Goal: Task Accomplishment & Management: Use online tool/utility

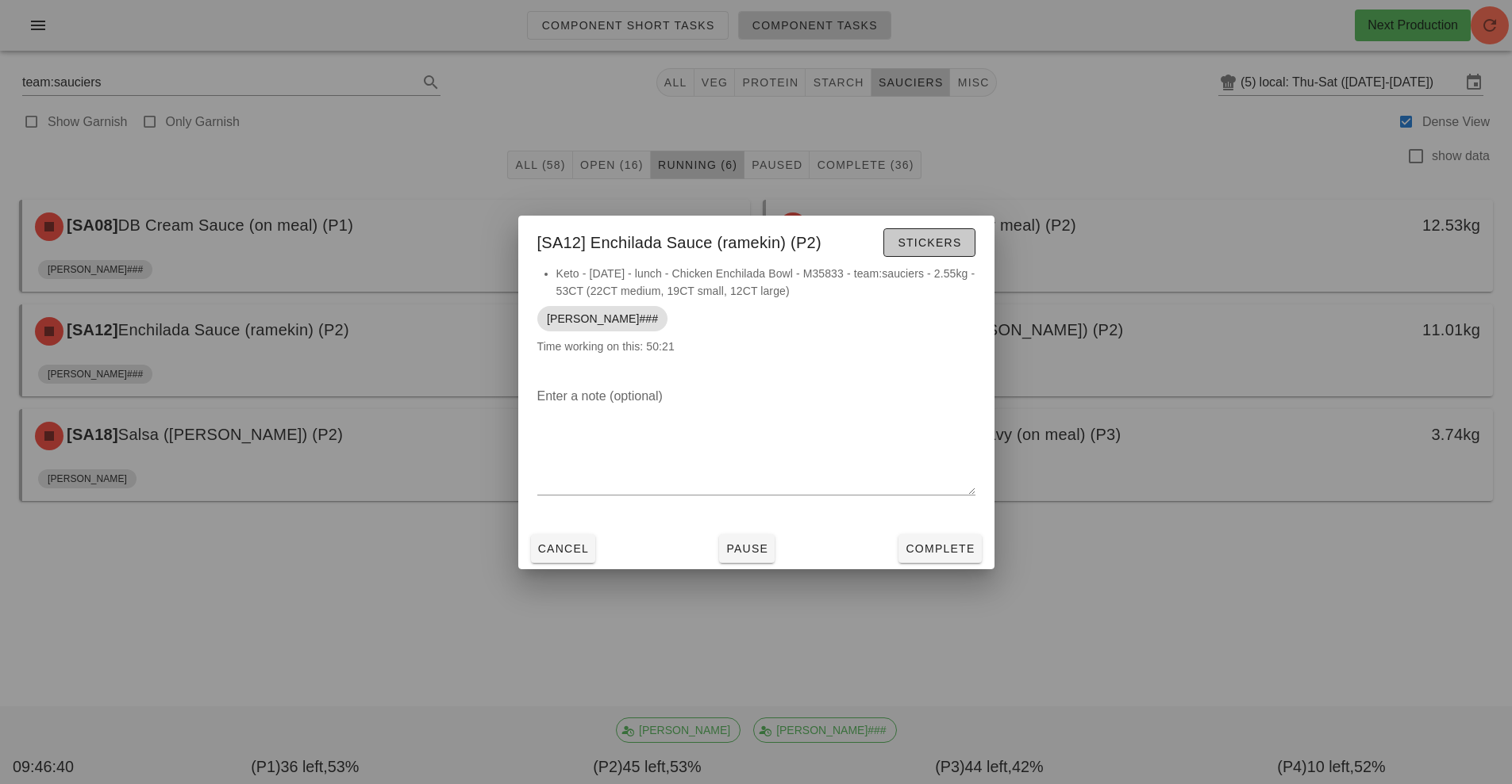
click at [910, 245] on span "Stickers" at bounding box center [928, 243] width 64 height 13
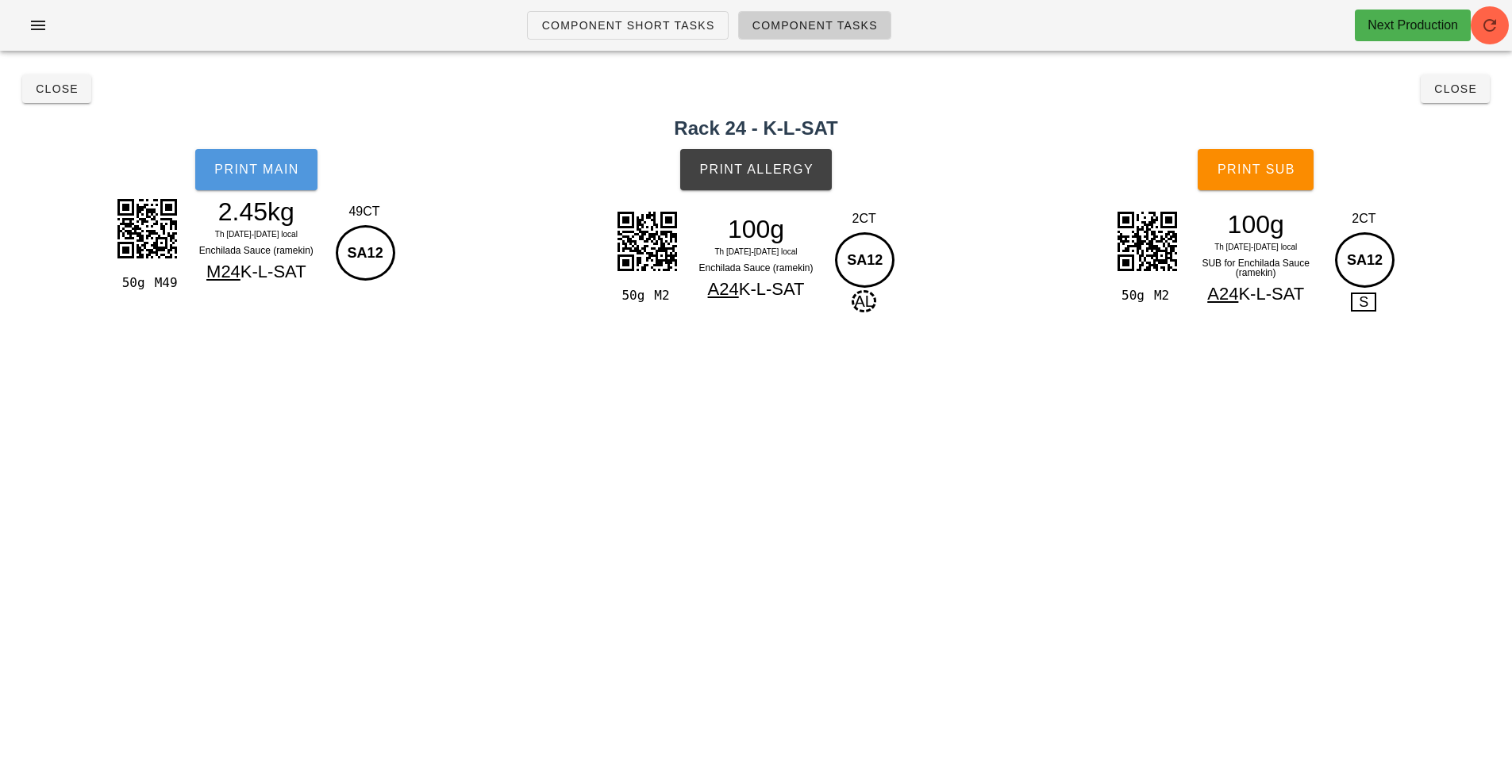
click at [253, 177] on button "Print Main" at bounding box center [256, 170] width 122 height 42
click at [750, 174] on span "Print Allergy" at bounding box center [756, 170] width 115 height 14
click at [1262, 182] on button "Print Sub" at bounding box center [1255, 170] width 116 height 42
click at [54, 91] on span "Close" at bounding box center [57, 89] width 43 height 13
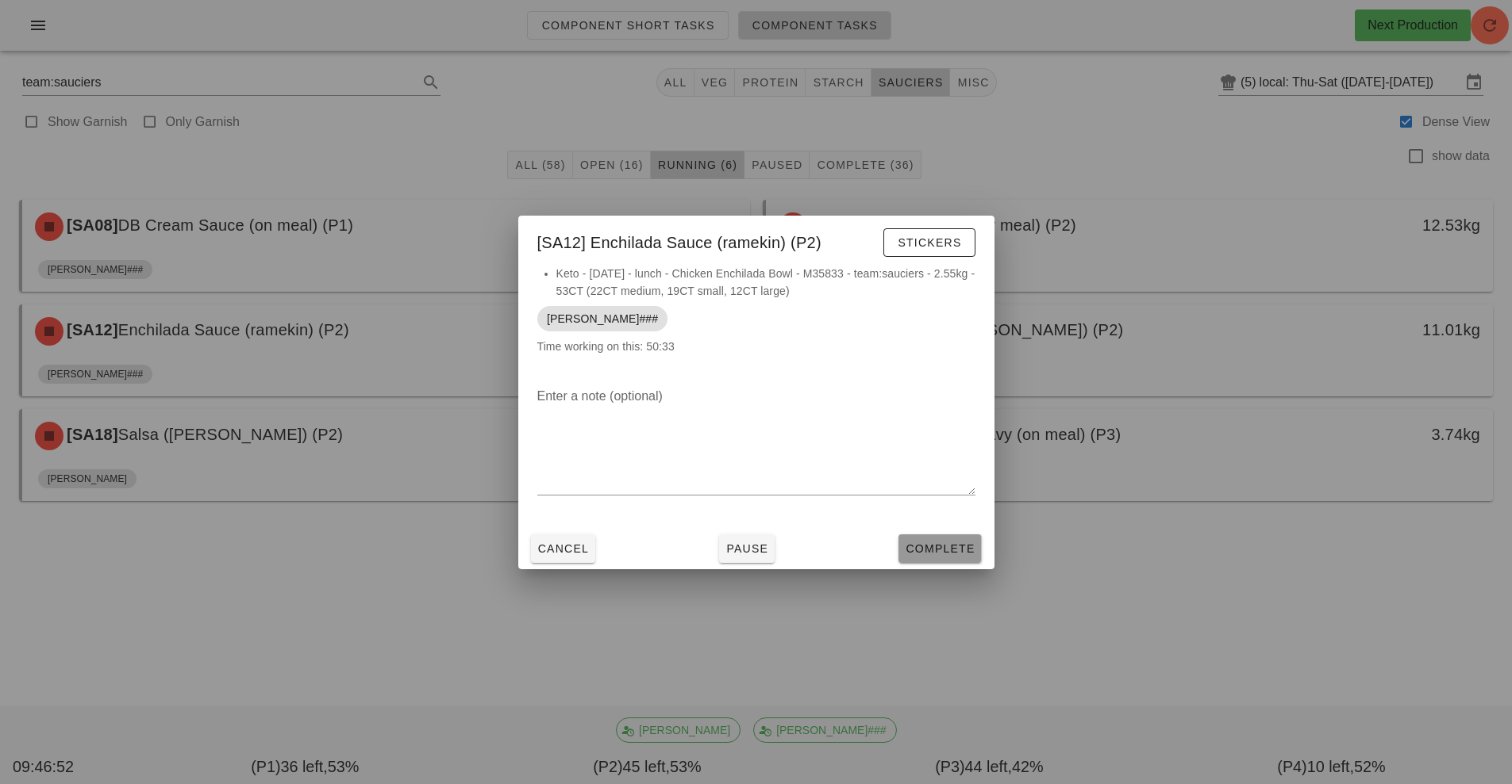
click at [932, 536] on button "Complete" at bounding box center [939, 549] width 82 height 29
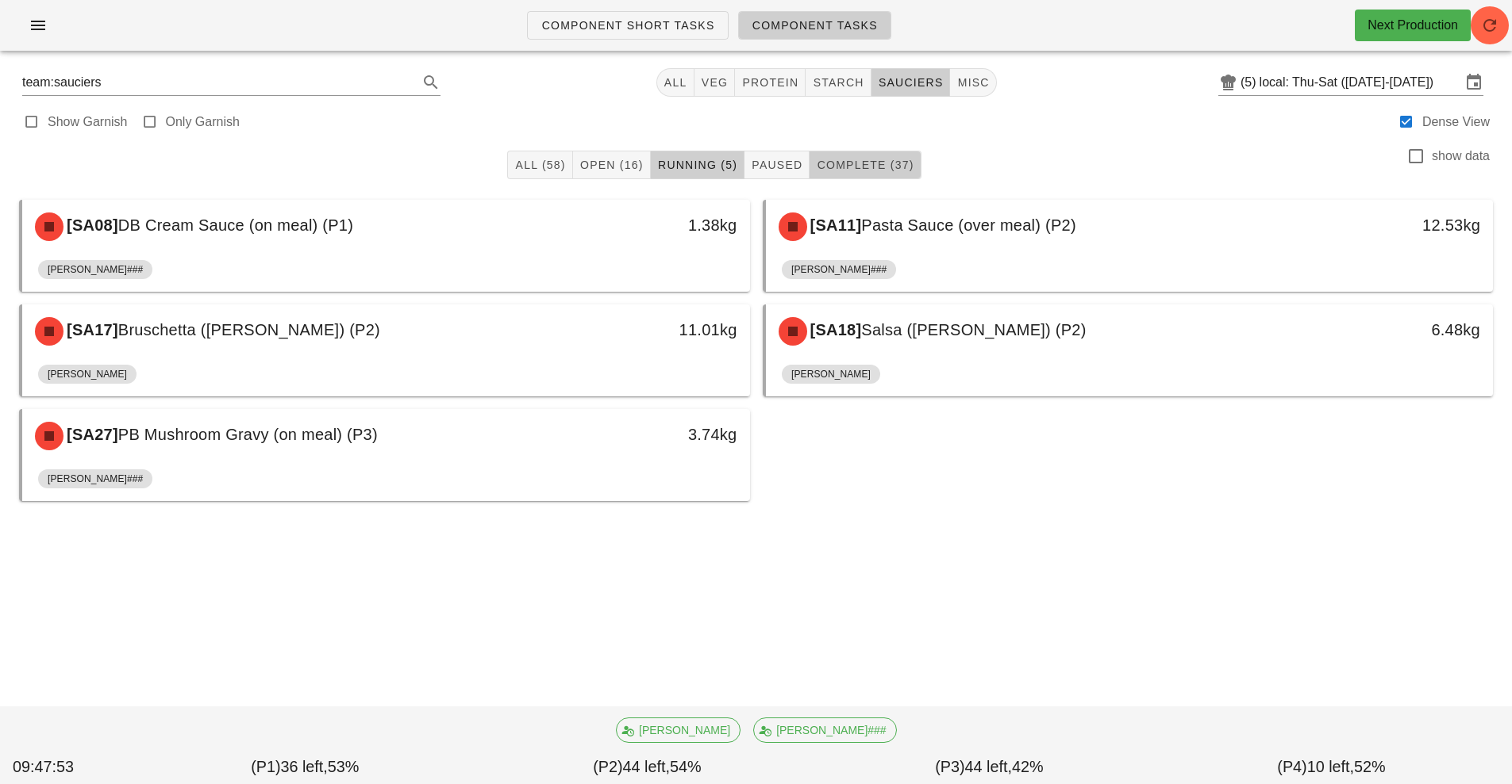
click at [890, 156] on button "Complete (37)" at bounding box center [865, 165] width 111 height 29
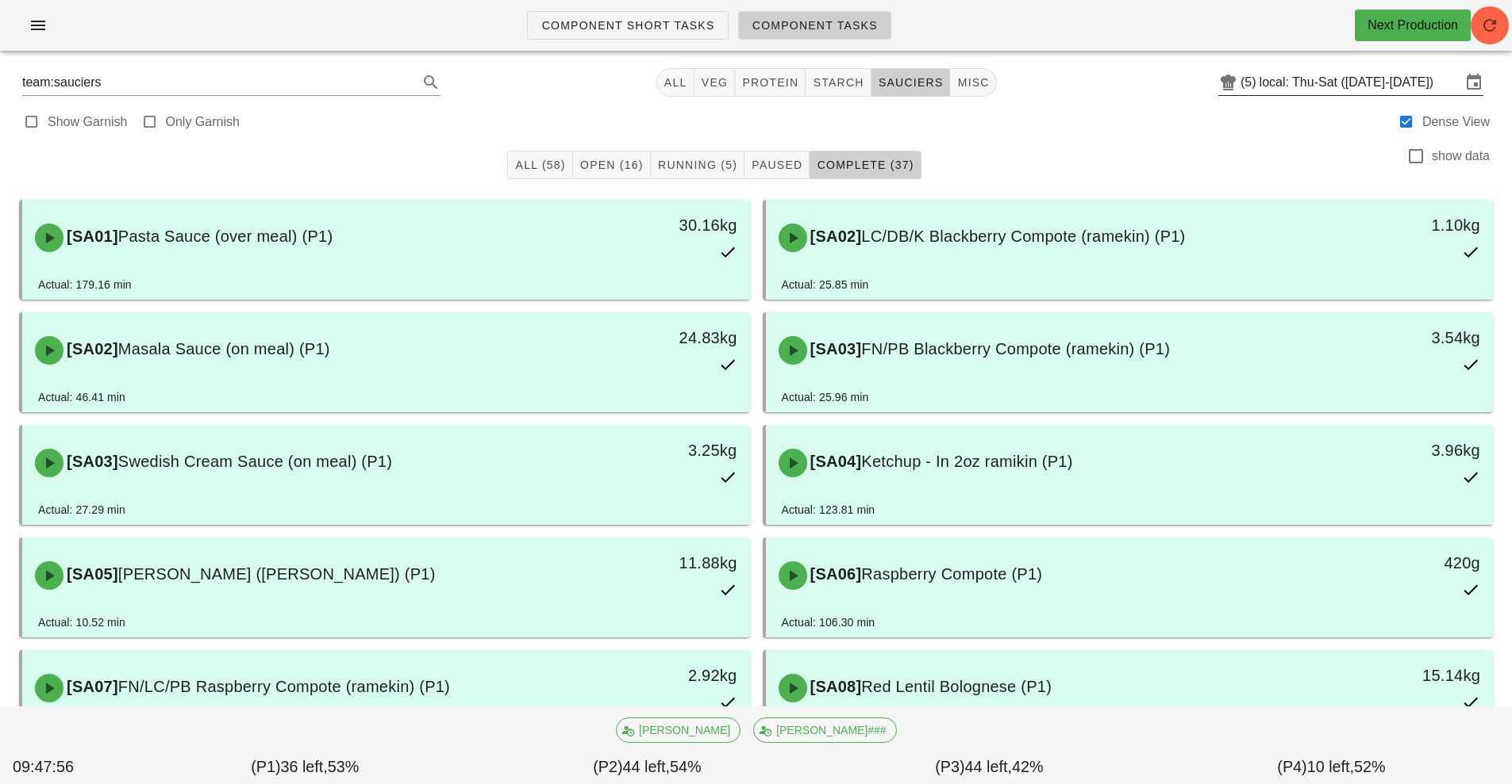
click at [1315, 81] on input "local: Thu-Sat ([DATE]-[DATE])" at bounding box center [1359, 82] width 202 height 25
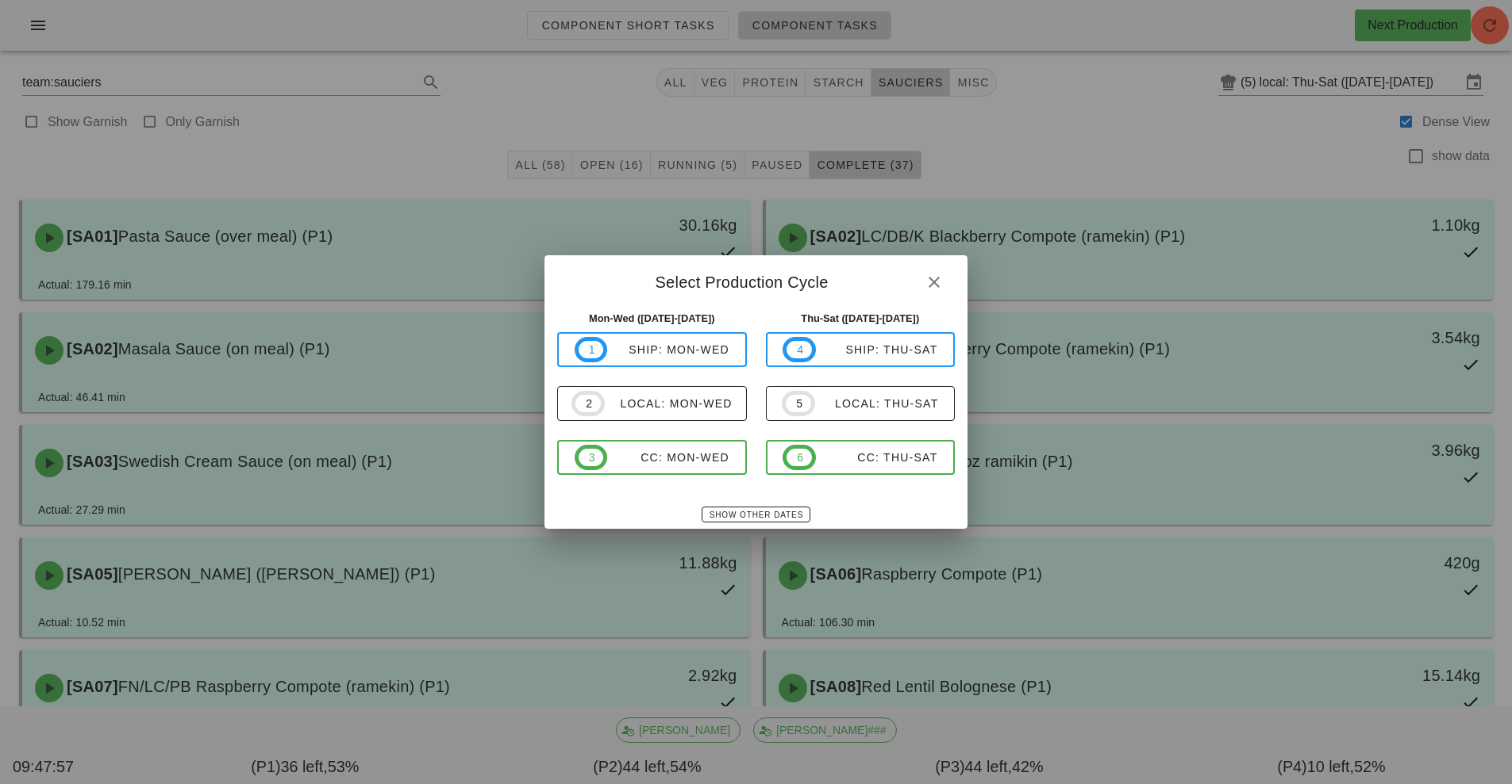
click at [628, 501] on div "Mon-Wed ([DATE]-[DATE]) 1 ship: Mon-Wed 2 local: Mon-Wed 3 CC: Mon-Wed" at bounding box center [652, 403] width 209 height 202
click at [1481, 29] on div at bounding box center [756, 392] width 1512 height 784
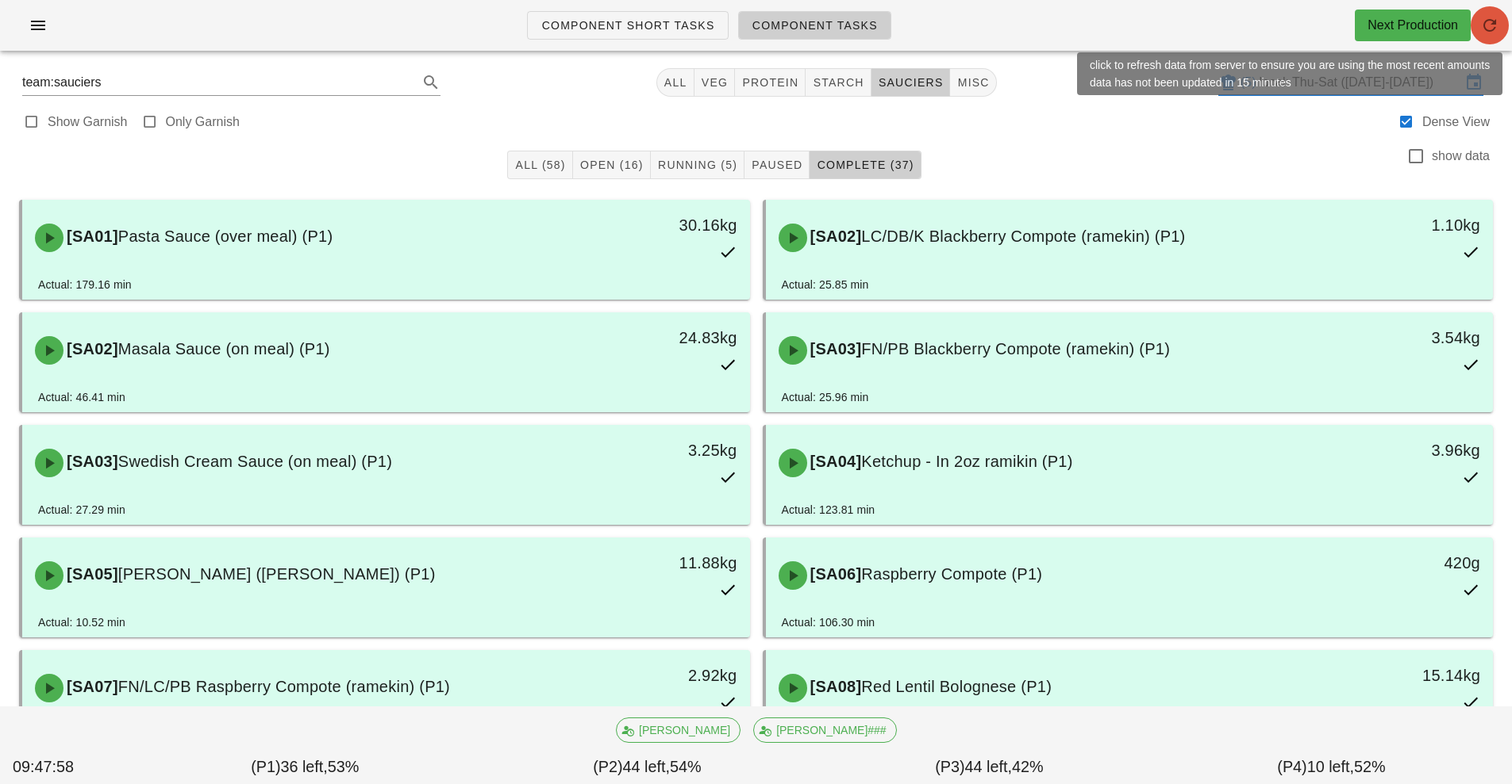
click at [1485, 29] on icon "button" at bounding box center [1489, 25] width 19 height 19
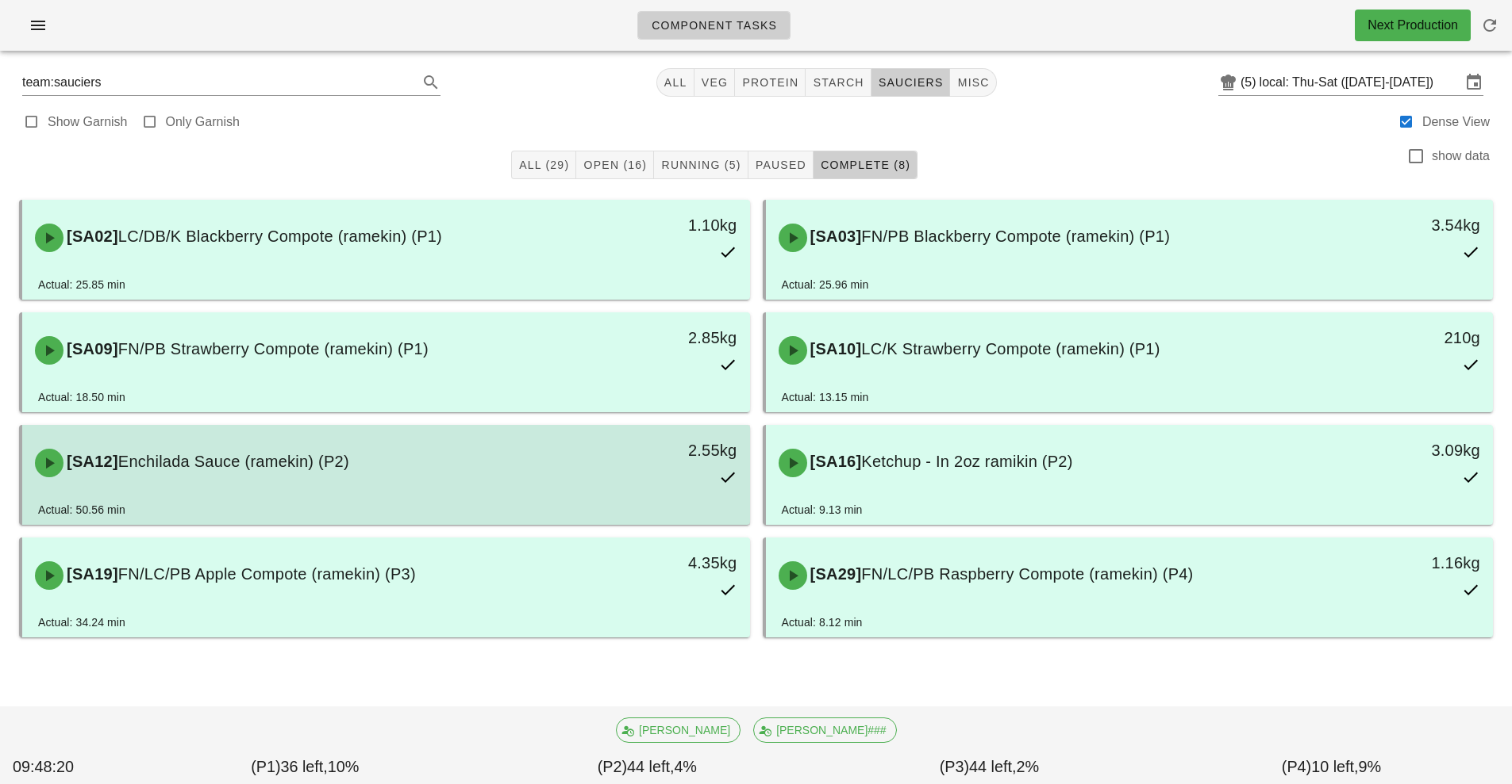
click at [621, 493] on div "2.55kg" at bounding box center [655, 462] width 180 height 70
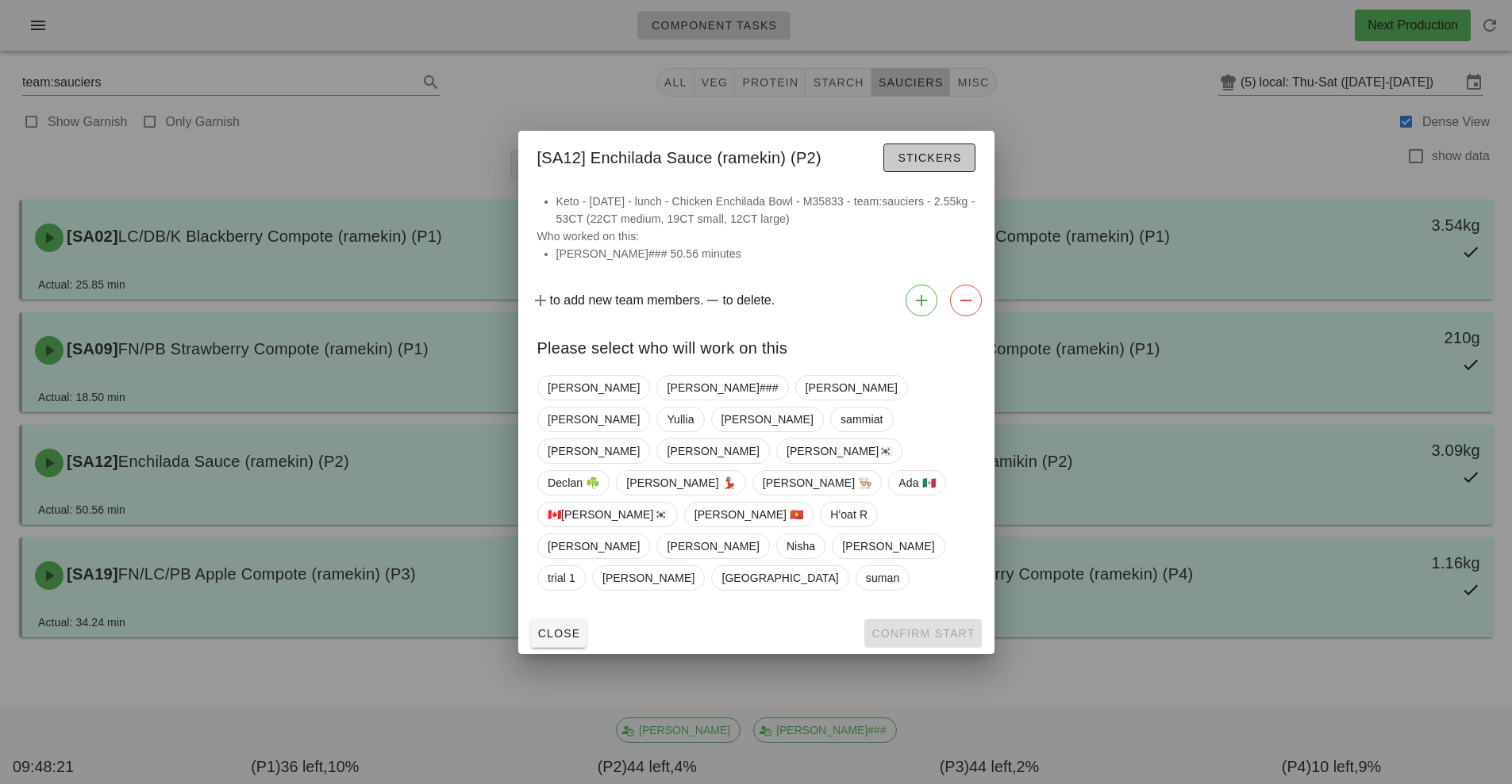
click at [936, 164] on span "Stickers" at bounding box center [928, 158] width 64 height 13
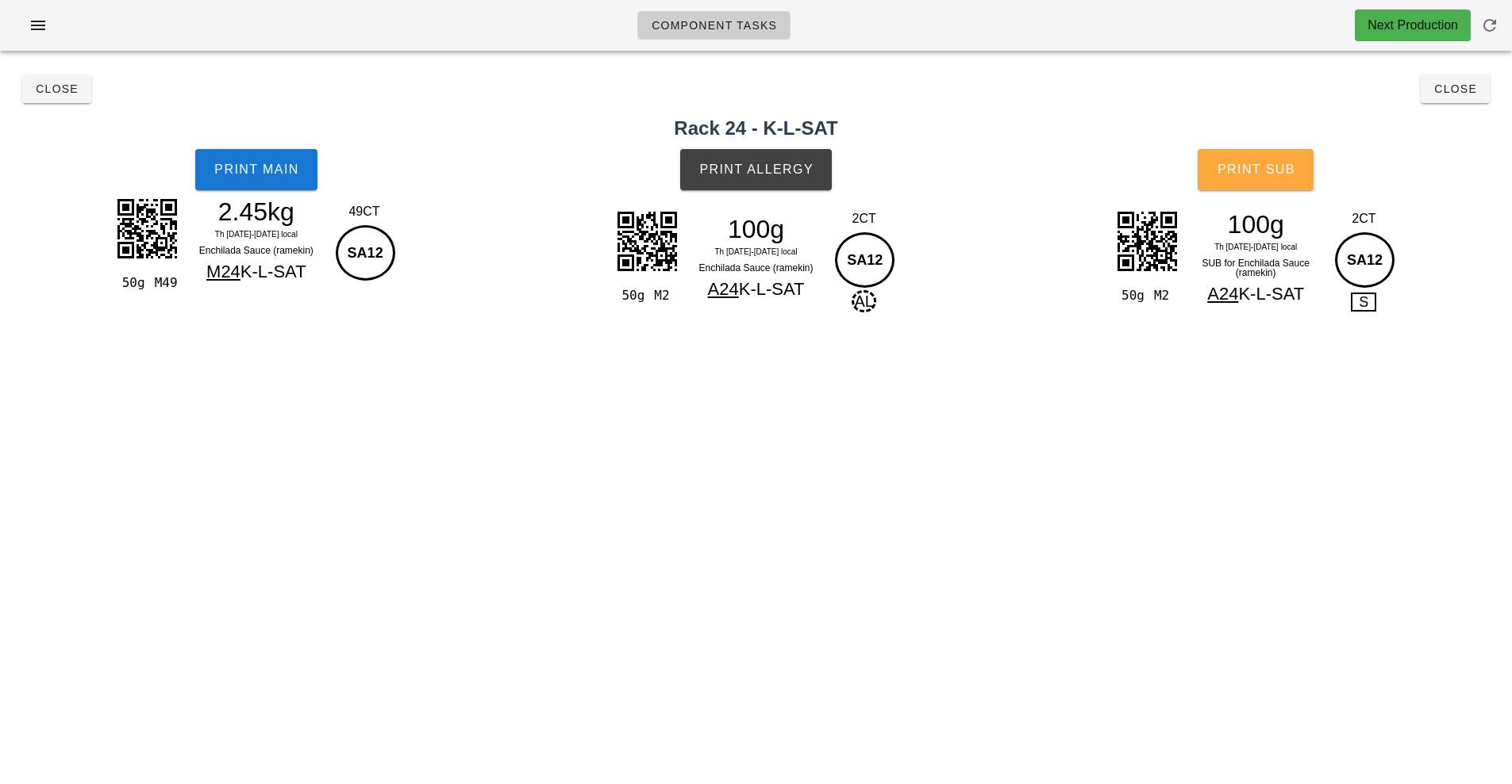
click at [1227, 172] on span "Print Sub" at bounding box center [1255, 170] width 79 height 14
click at [50, 88] on span "Close" at bounding box center [57, 89] width 43 height 13
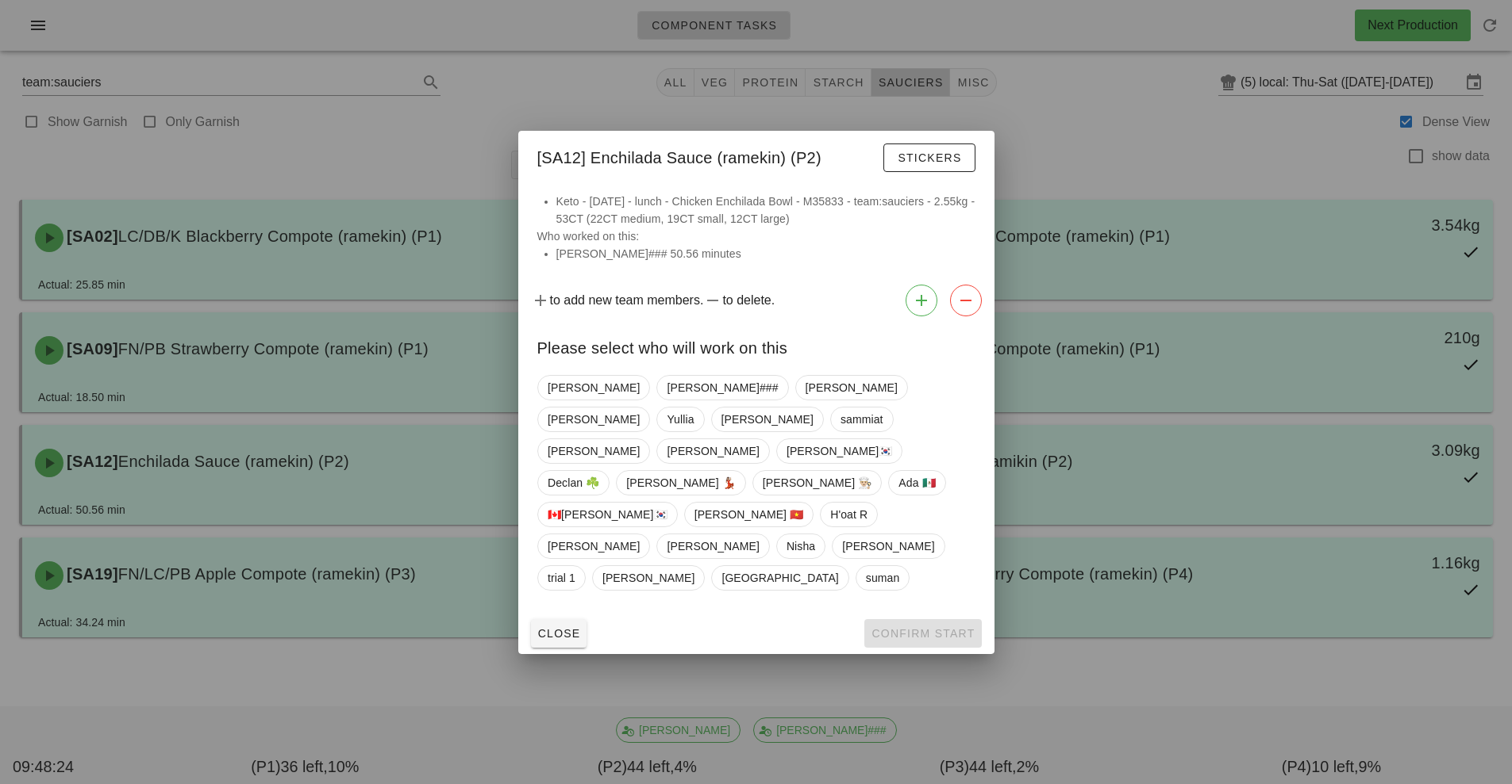
click at [934, 613] on div "Close Confirm Start" at bounding box center [756, 634] width 476 height 42
click at [571, 627] on span "Close" at bounding box center [559, 633] width 43 height 13
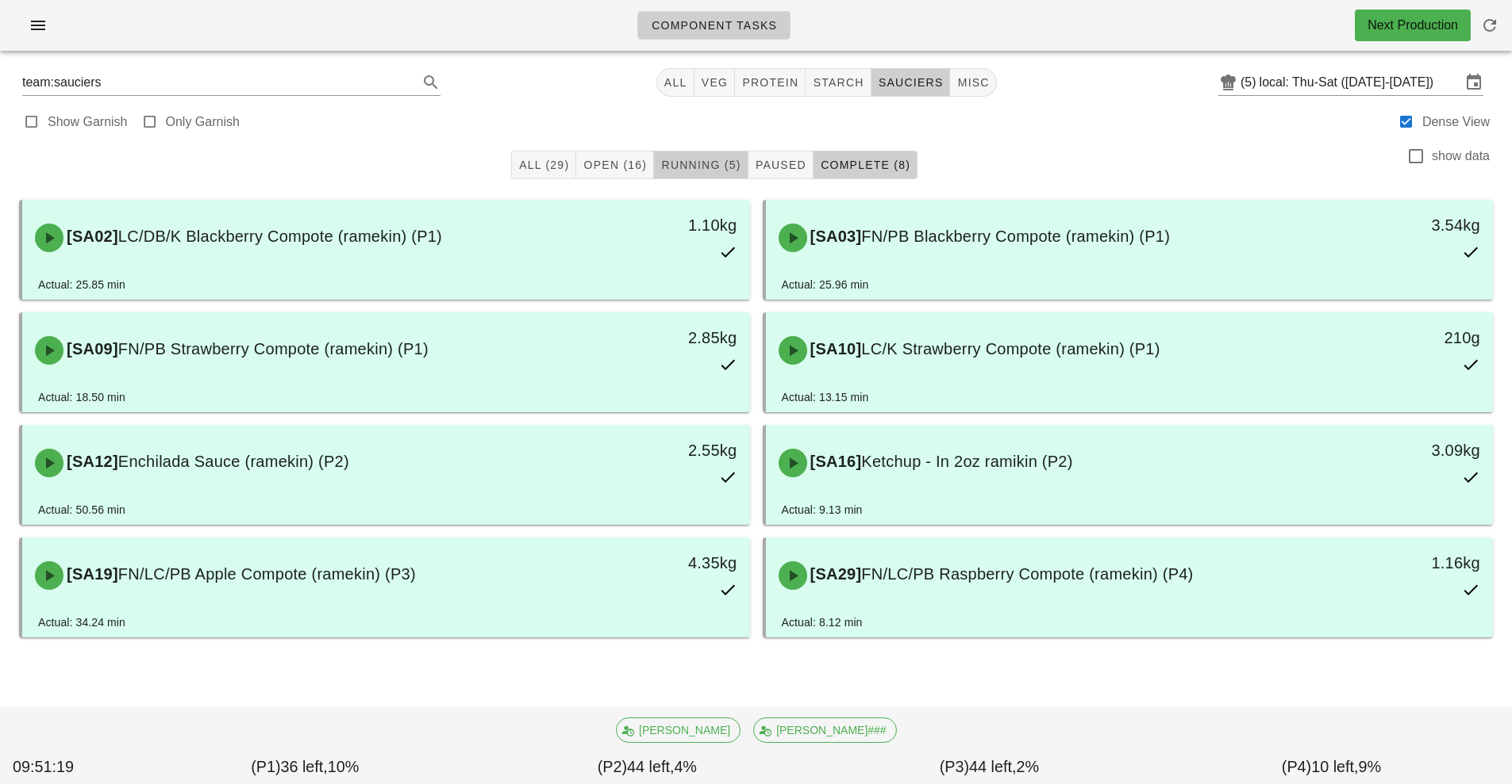
click at [718, 156] on button "Running (5)" at bounding box center [700, 165] width 94 height 29
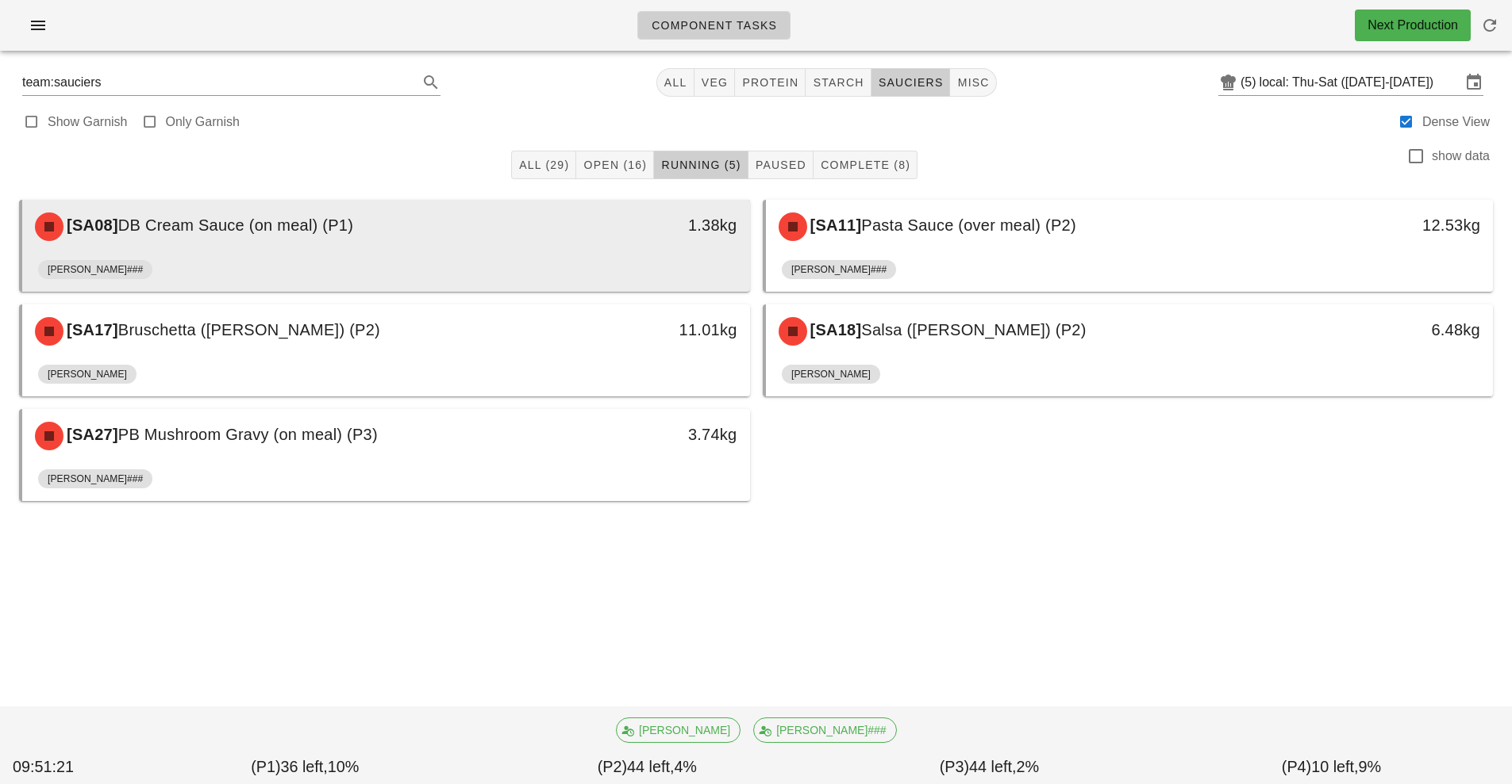
click at [511, 241] on div "[SA08] DB Cream Sauce (on meal) (P1)" at bounding box center [296, 227] width 540 height 48
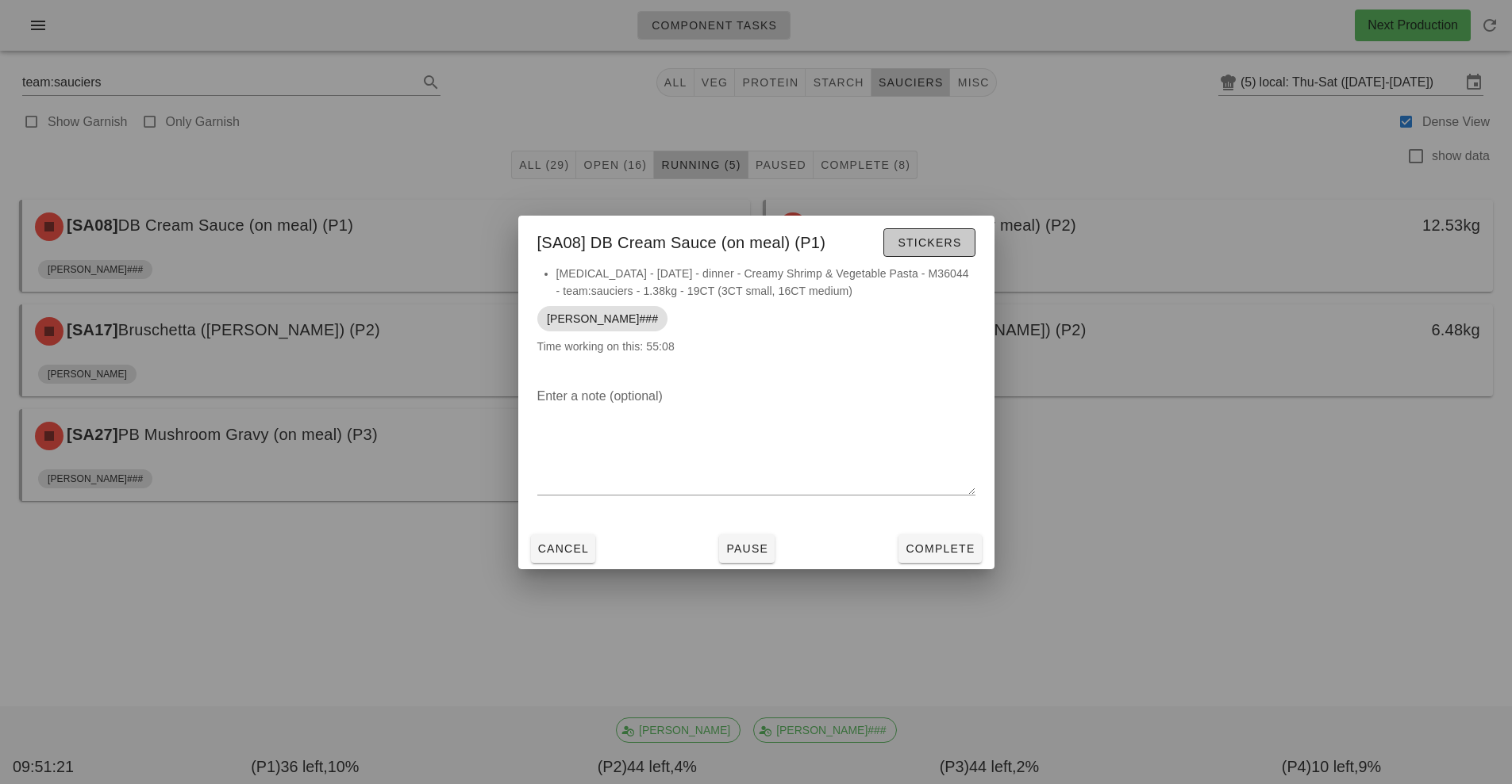
click at [933, 229] on button "Stickers" at bounding box center [928, 243] width 91 height 29
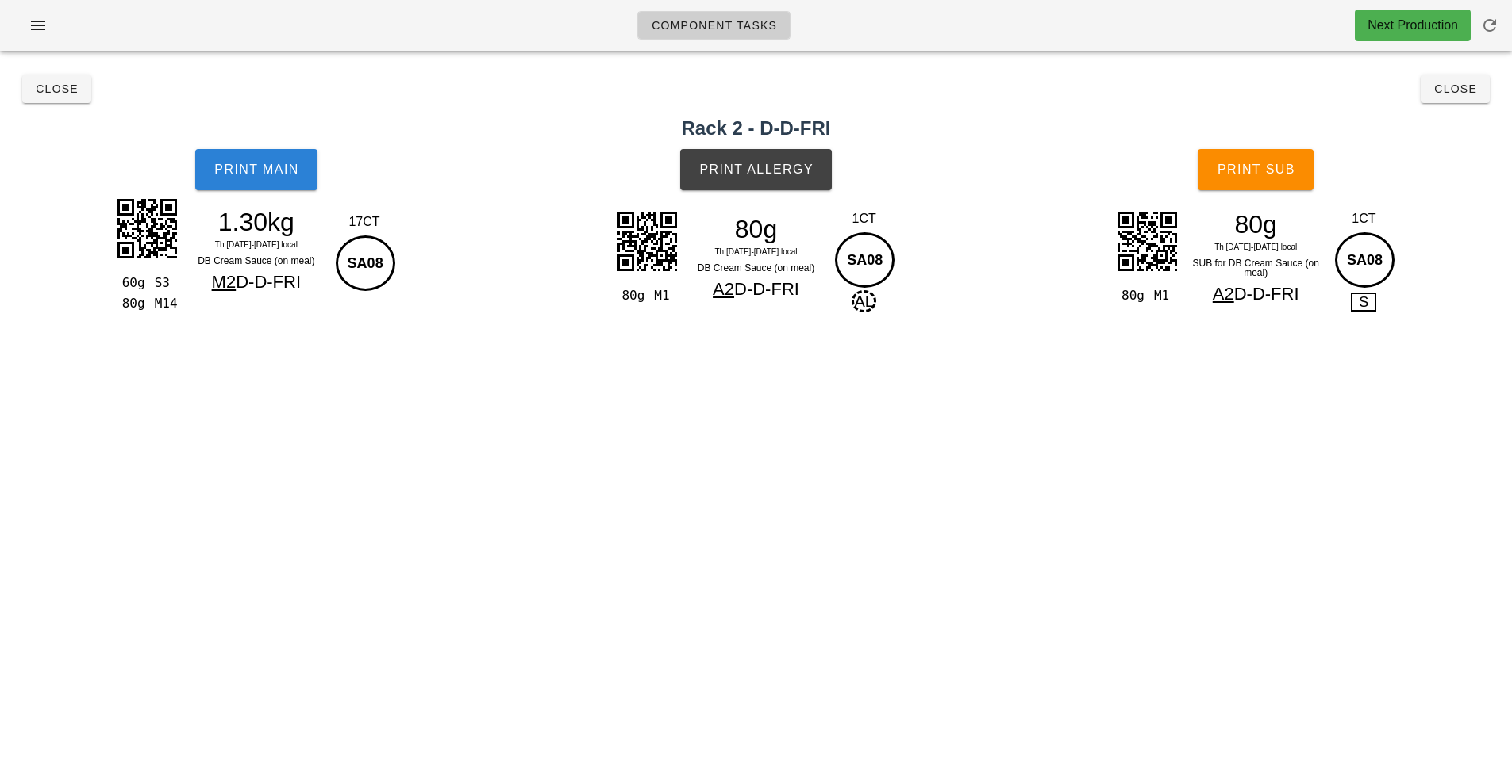
click at [221, 184] on button "Print Main" at bounding box center [256, 170] width 122 height 42
click at [752, 165] on span "Print Allergy" at bounding box center [756, 170] width 115 height 14
click at [1242, 171] on span "Print Sub" at bounding box center [1255, 170] width 79 height 14
click at [50, 100] on button "Close" at bounding box center [57, 89] width 69 height 29
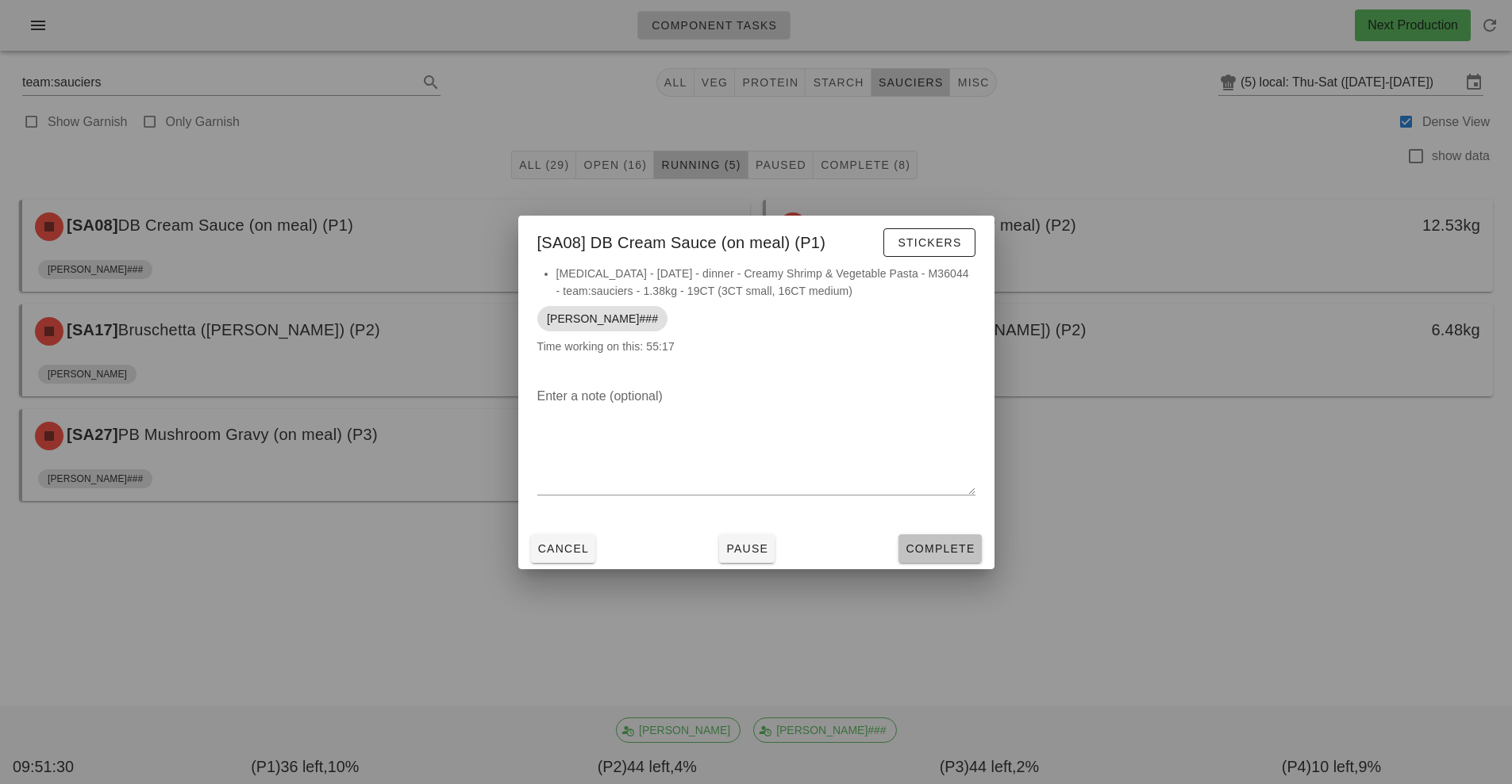
click at [942, 537] on button "Complete" at bounding box center [939, 549] width 82 height 29
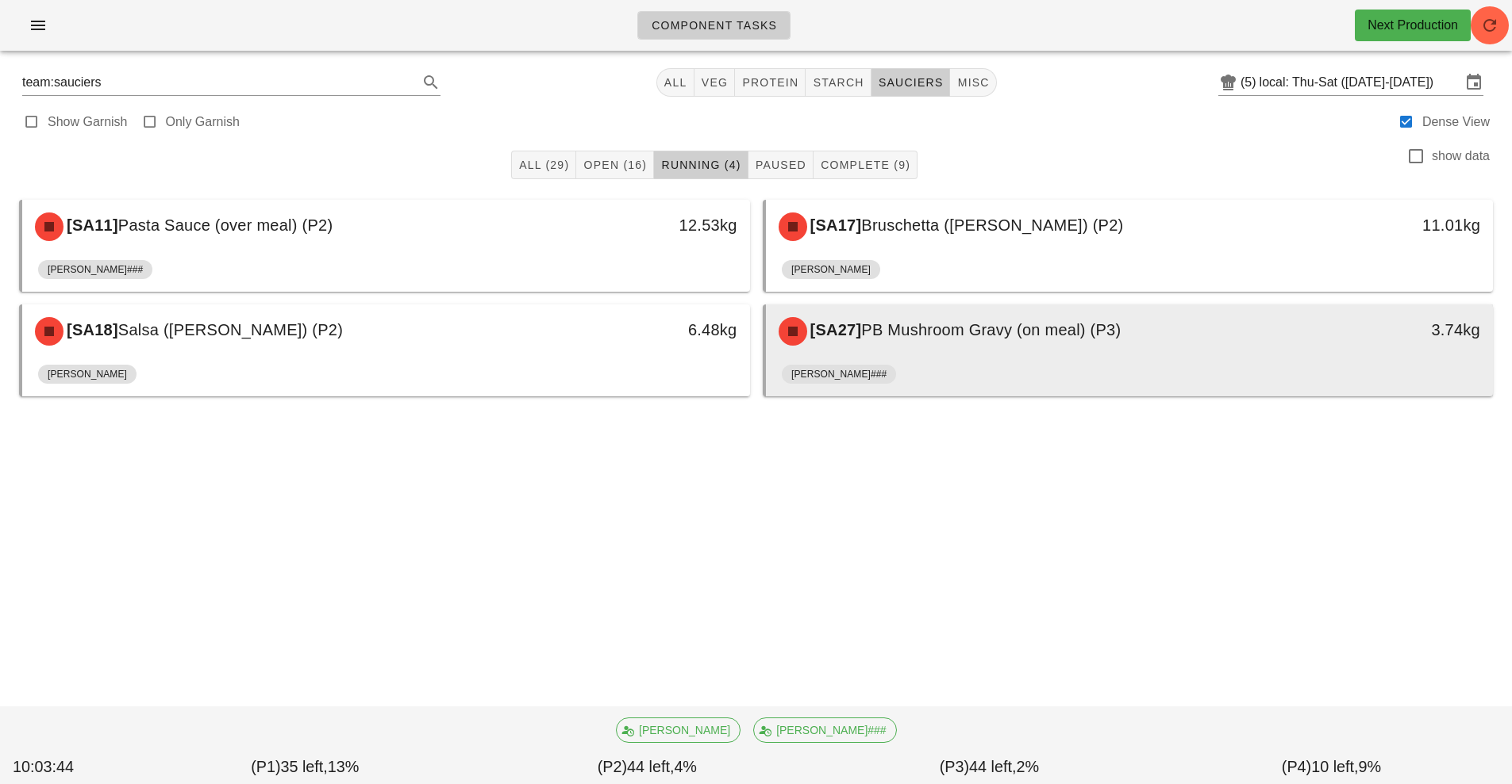
click at [933, 359] on div "[PERSON_NAME]###" at bounding box center [1130, 378] width 696 height 38
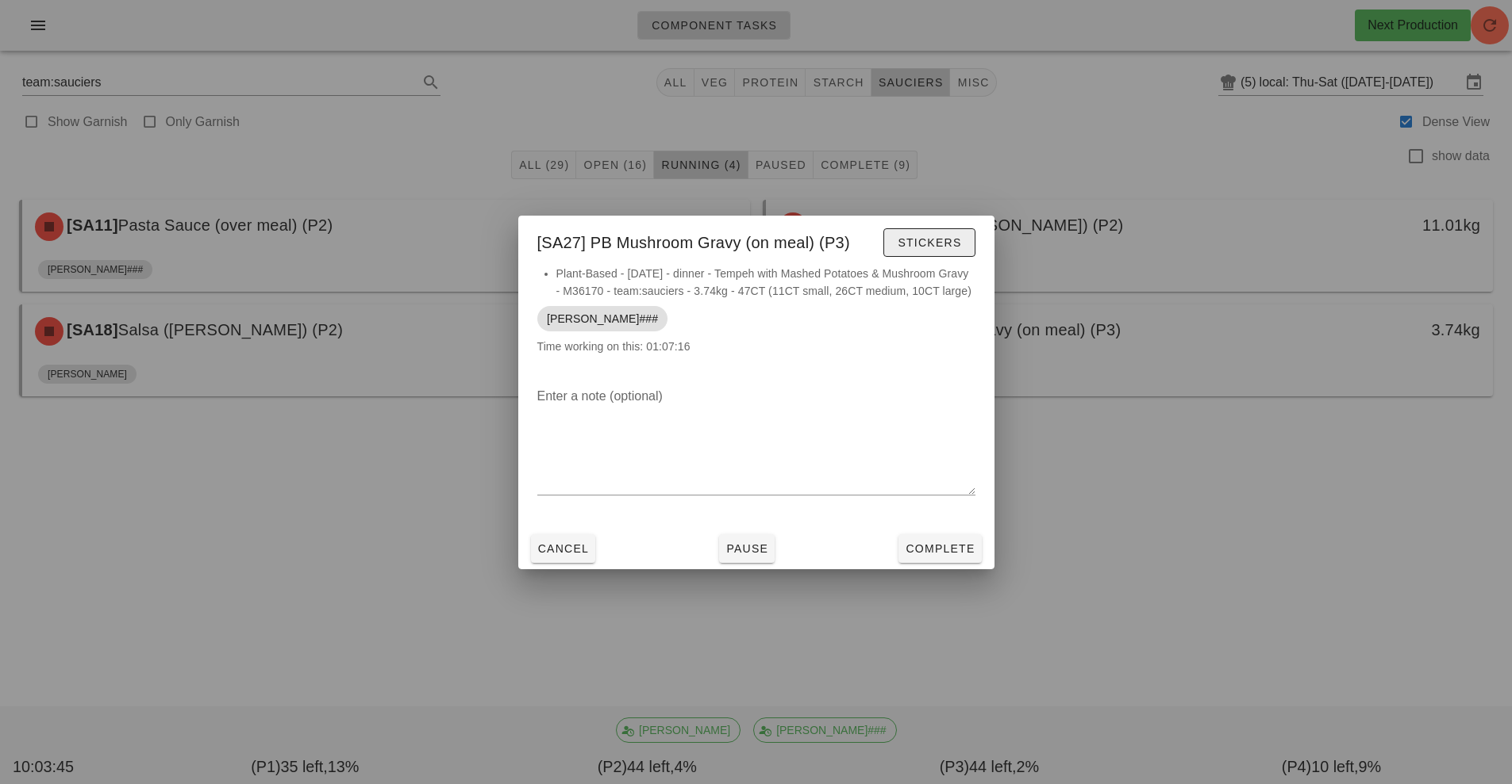
click at [924, 238] on span "Stickers" at bounding box center [928, 243] width 64 height 13
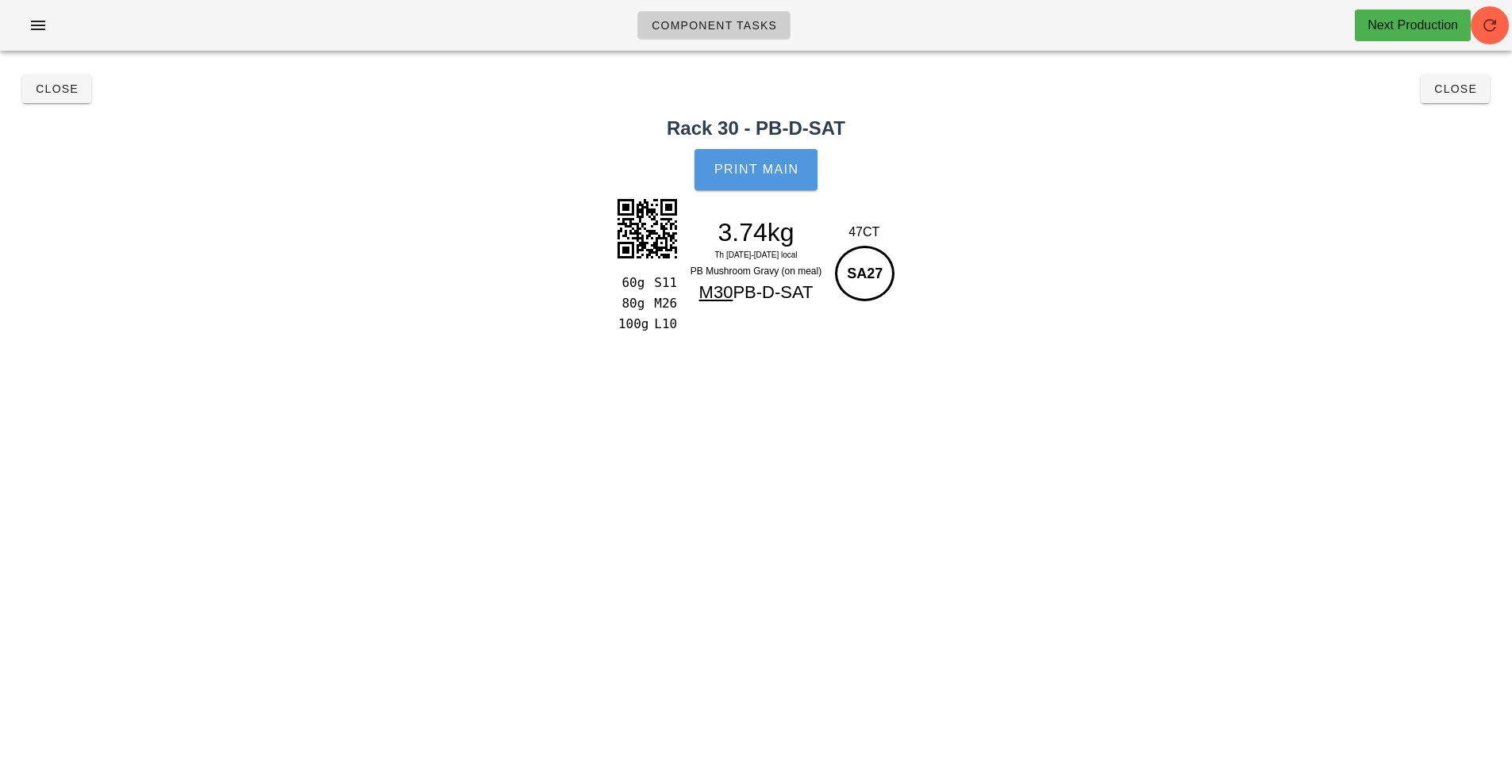
click at [761, 158] on button "Print Main" at bounding box center [755, 170] width 122 height 42
click at [52, 82] on span "Close" at bounding box center [57, 89] width 43 height 13
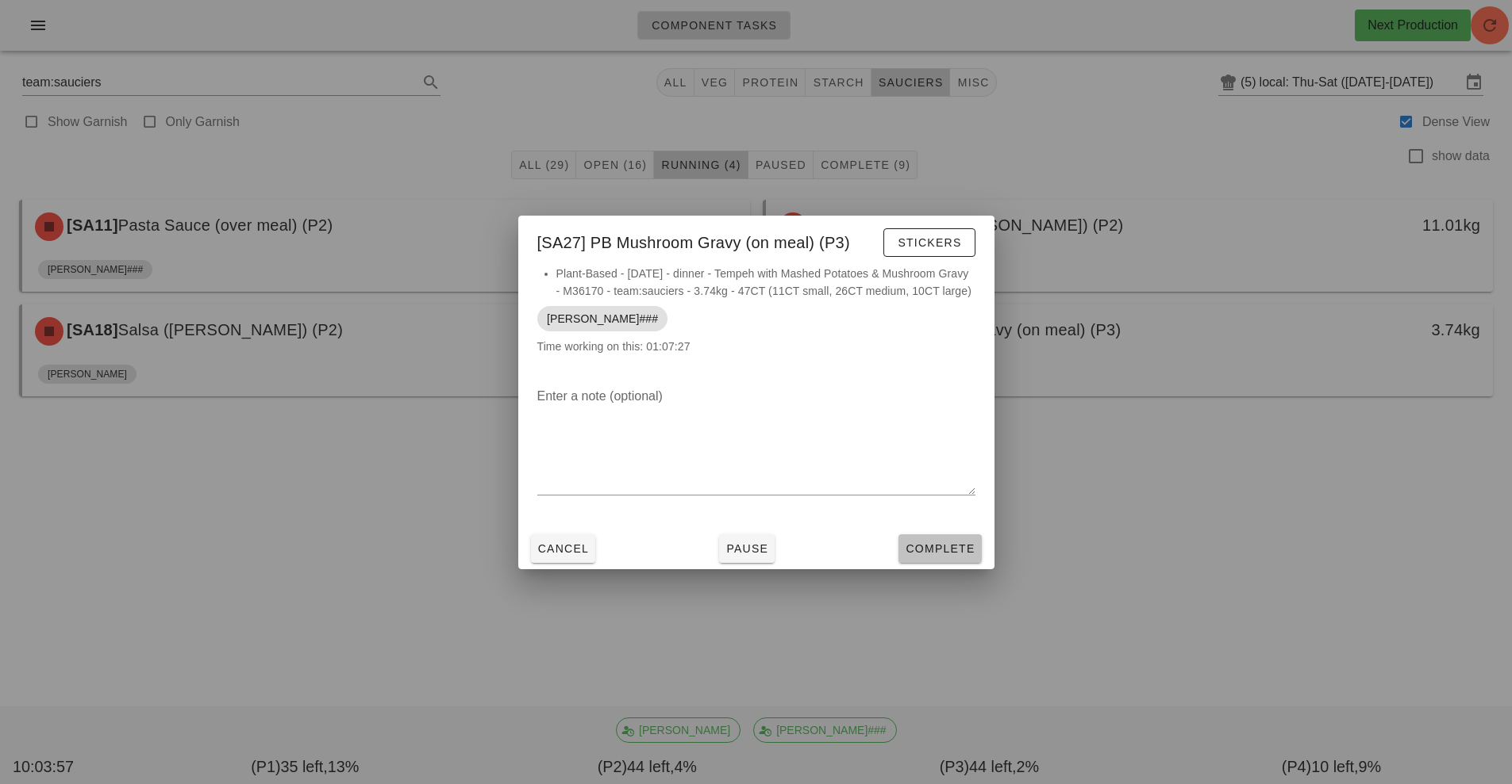
click at [912, 555] on span "Complete" at bounding box center [939, 549] width 70 height 13
